Goal: Find specific page/section: Find specific page/section

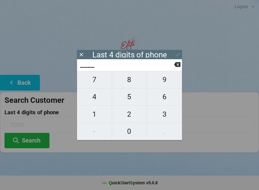
click at [99, 85] on span "7" at bounding box center [94, 79] width 35 height 13
type input "7___"
click at [160, 116] on span "3" at bounding box center [164, 114] width 35 height 13
type input "73__"
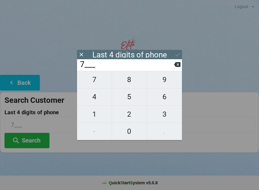
type input "73__"
click at [135, 129] on span "0" at bounding box center [129, 131] width 35 height 13
type input "730_"
click at [164, 81] on span "9" at bounding box center [164, 79] width 35 height 13
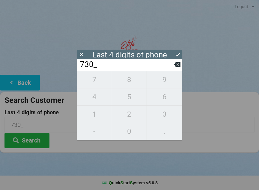
type input "7309"
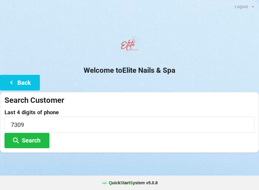
click at [36, 139] on button "Search" at bounding box center [26, 140] width 45 height 15
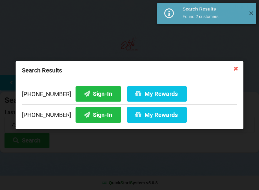
click at [99, 94] on button "Sign-In" at bounding box center [99, 93] width 46 height 15
